Goal: Transaction & Acquisition: Purchase product/service

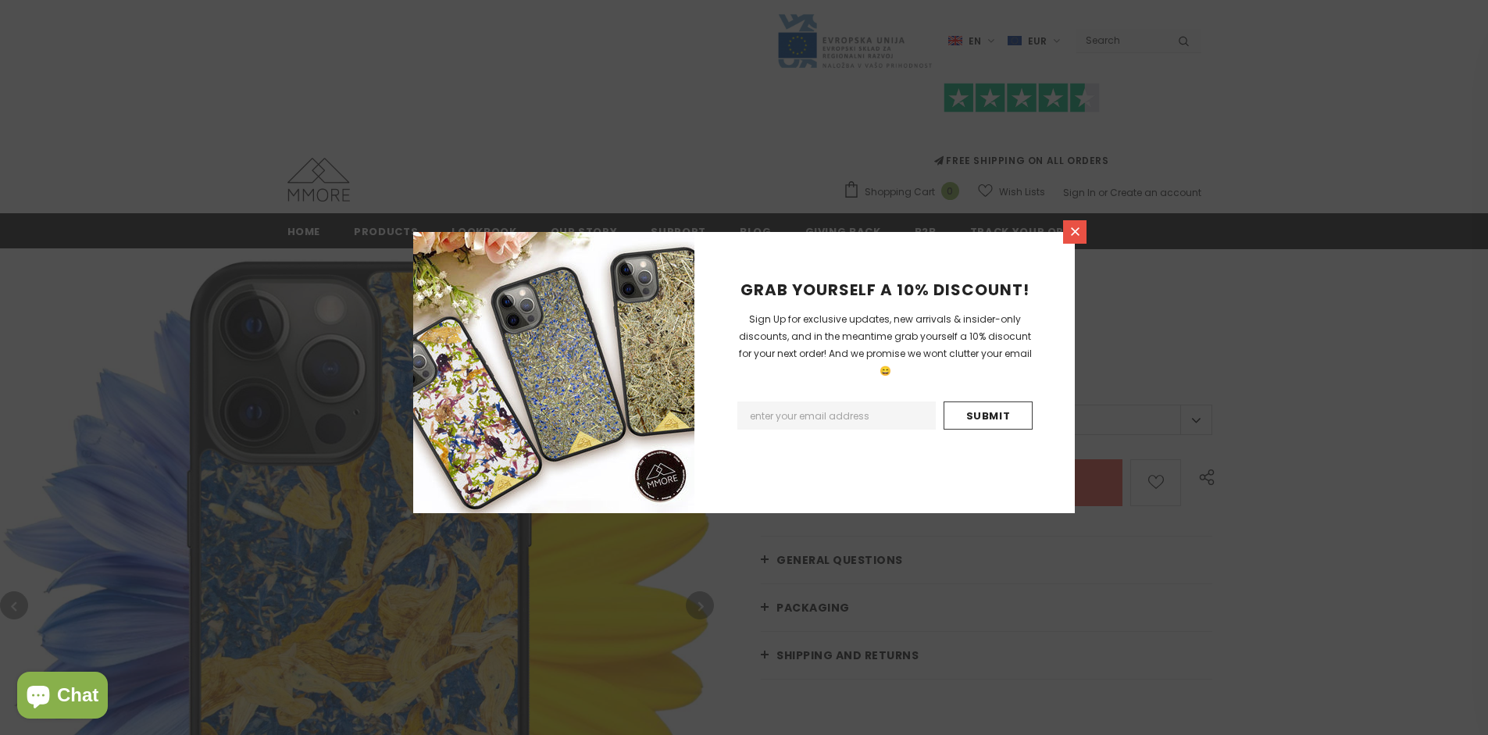
click at [1075, 231] on icon at bounding box center [1075, 231] width 9 height 9
